Goal: Task Accomplishment & Management: Use online tool/utility

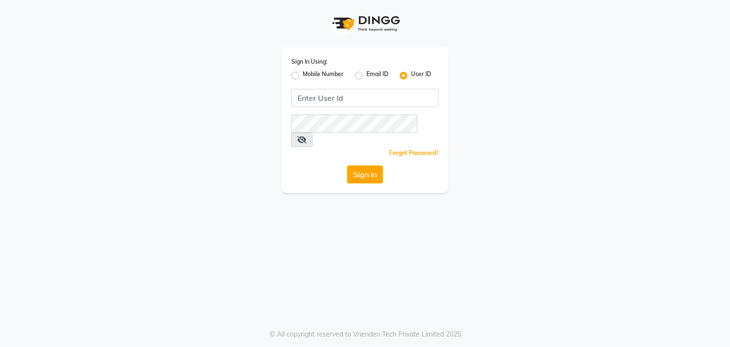
click at [290, 77] on div "Sign In Using: Mobile Number Email ID User ID Remember me Forgot Password? Sign…" at bounding box center [365, 120] width 166 height 146
click at [303, 75] on label "Mobile Number" at bounding box center [323, 75] width 41 height 11
click at [303, 75] on input "Mobile Number" at bounding box center [306, 73] width 6 height 6
radio input "true"
radio input "false"
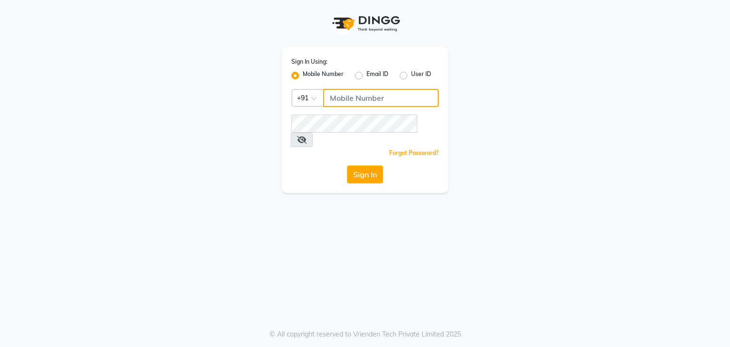
click at [359, 99] on input "Username" at bounding box center [381, 98] width 116 height 18
type input "7684837520"
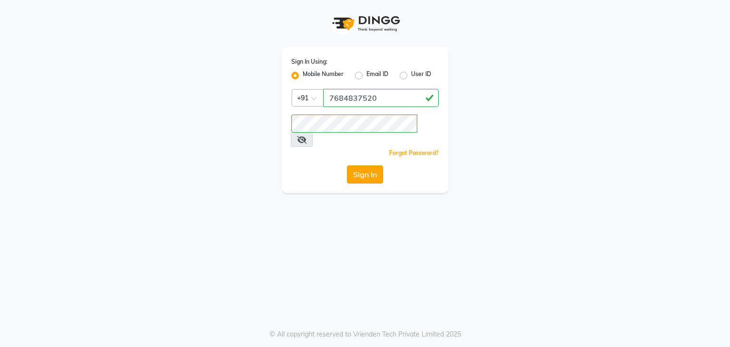
click at [371, 166] on button "Sign In" at bounding box center [365, 174] width 36 height 18
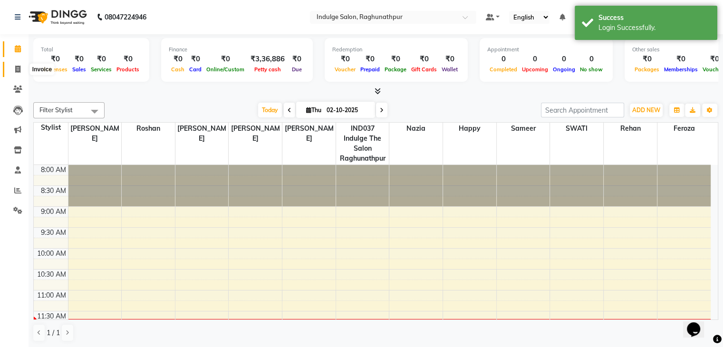
click at [17, 67] on icon at bounding box center [17, 69] width 5 height 7
select select "7475"
select select "service"
